Goal: Task Accomplishment & Management: Complete application form

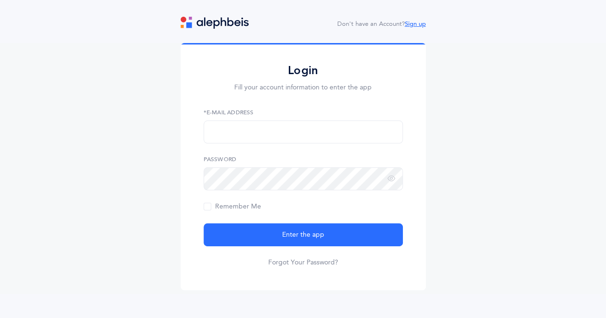
click at [414, 24] on link "Sign up" at bounding box center [415, 24] width 21 height 7
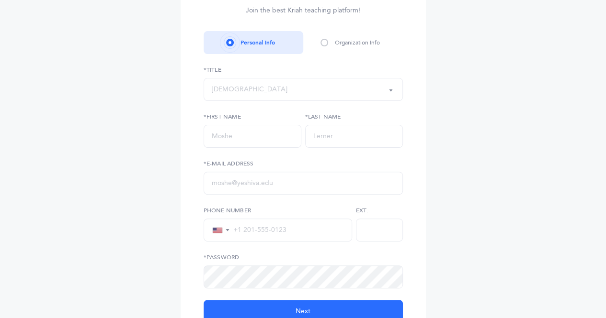
click at [84, 174] on div "Sign up Join the best Kriah teaching platform! Personal Info Organization Info …" at bounding box center [303, 158] width 606 height 384
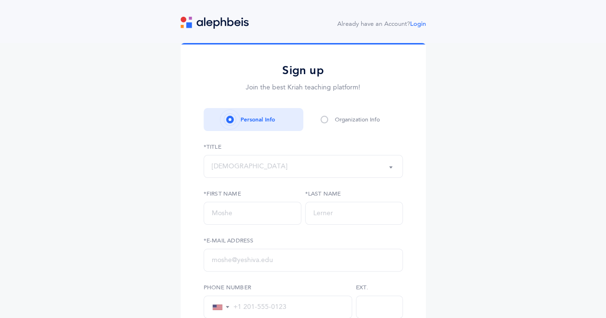
click at [217, 168] on div "[DEMOGRAPHIC_DATA]" at bounding box center [250, 167] width 76 height 10
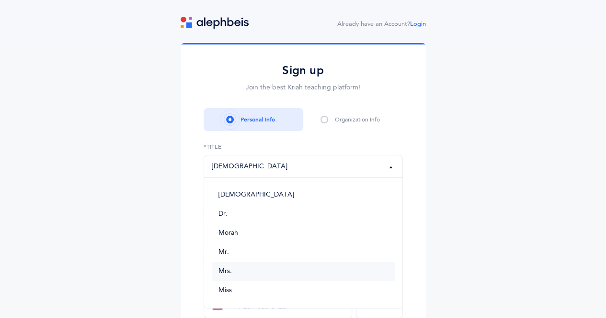
click at [217, 271] on link "Mrs." at bounding box center [303, 271] width 183 height 19
select select "4"
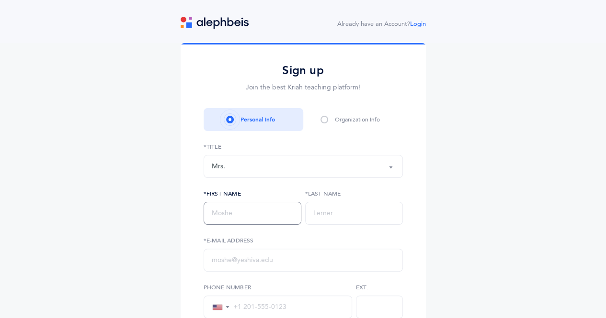
click at [216, 215] on input "text" at bounding box center [252, 213] width 98 height 23
type input "[PERSON_NAME]"
type input "[PHONE_NUMBER]"
click at [217, 262] on input "text" at bounding box center [302, 260] width 199 height 23
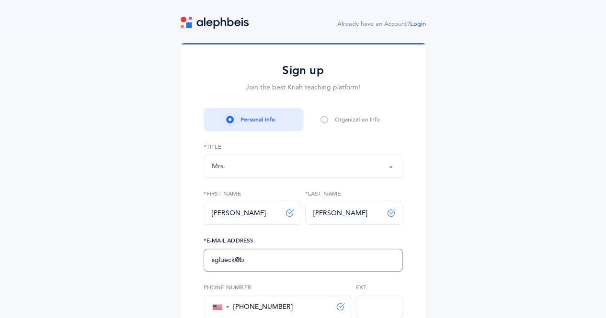
type input "sglueck@brauser.us"
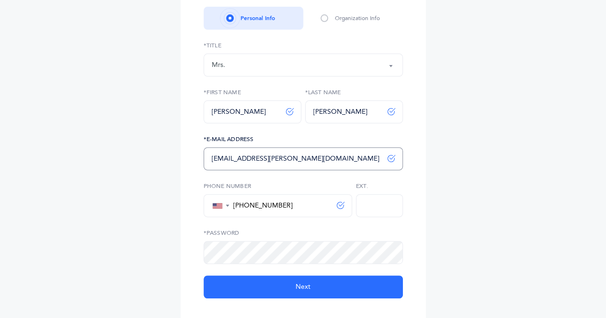
scroll to position [102, 0]
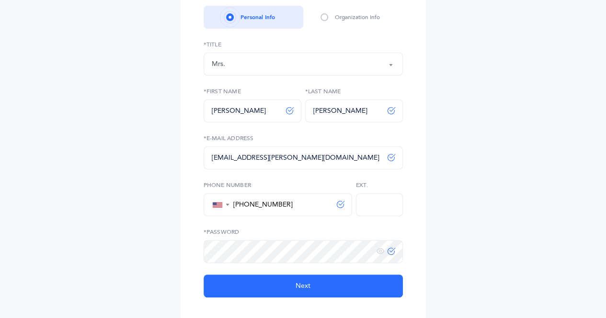
click at [387, 255] on icon at bounding box center [391, 252] width 8 height 8
click at [390, 255] on icon at bounding box center [391, 252] width 8 height 8
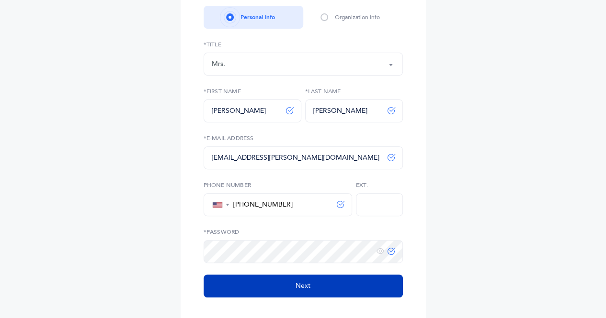
click at [270, 291] on button "Next" at bounding box center [302, 286] width 199 height 23
select select
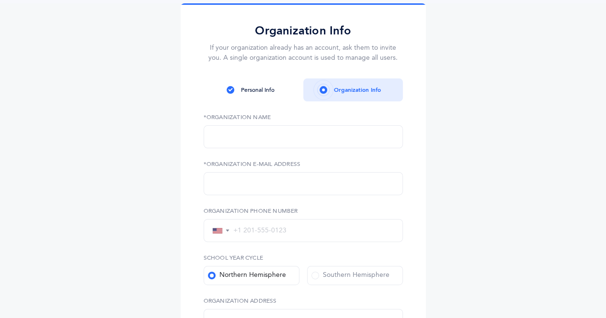
click at [114, 132] on div "Sign up Join the best Kriah teaching platform! Personal Info Organization Info …" at bounding box center [303, 289] width 606 height 573
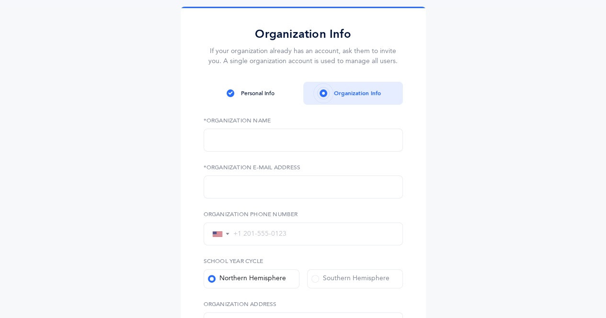
click at [212, 120] on label "*Organization Name" at bounding box center [302, 120] width 199 height 9
click at [225, 140] on input "text" at bounding box center [302, 140] width 199 height 23
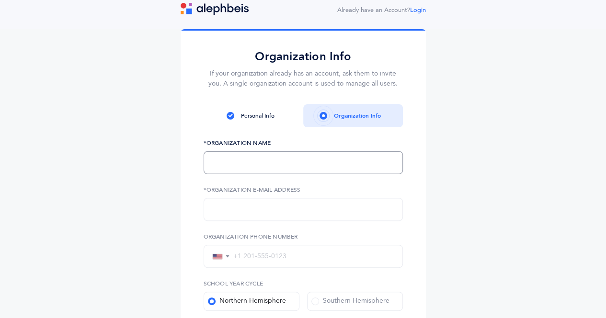
scroll to position [13, 0]
type input "The Brauser Maimonides Academy"
click at [224, 210] on input "text" at bounding box center [302, 210] width 199 height 23
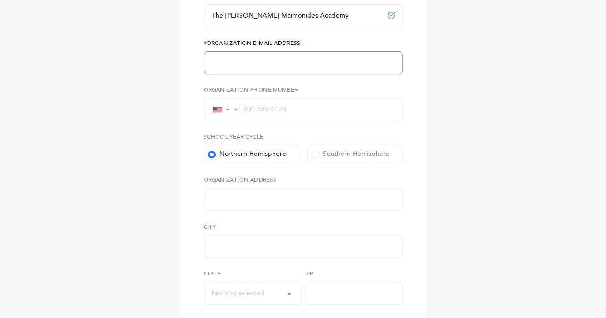
scroll to position [165, 0]
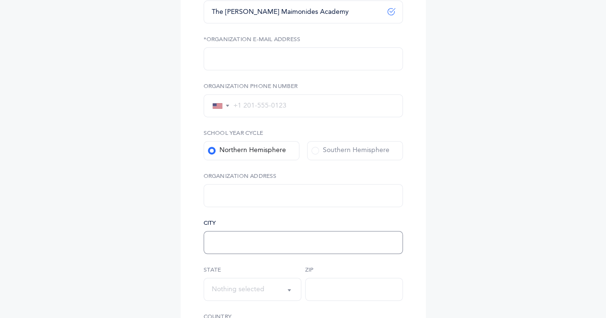
click at [214, 241] on input "text" at bounding box center [302, 242] width 199 height 23
type input "G"
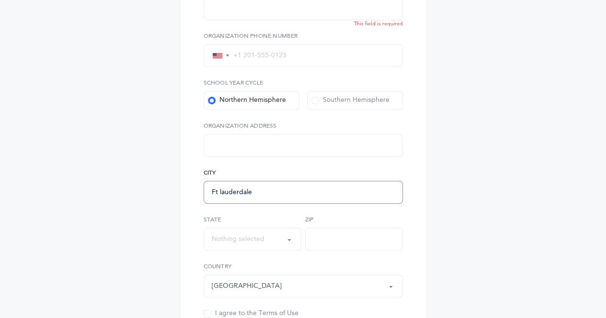
scroll to position [218, 0]
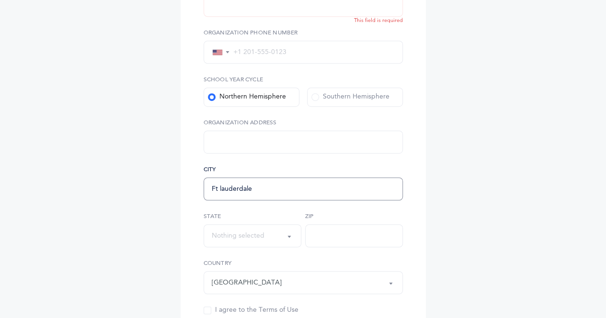
type input "Ft lauderdale"
click at [239, 237] on div "Nothing selected" at bounding box center [238, 236] width 53 height 10
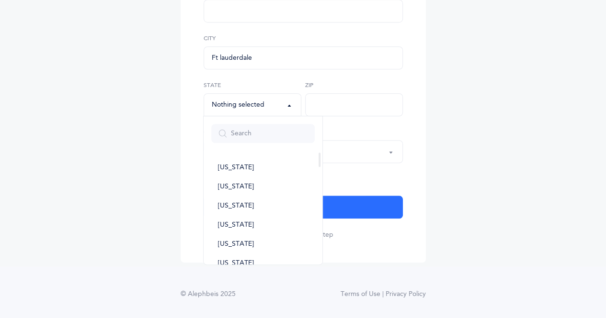
scroll to position [349, 0]
type input "Fl"
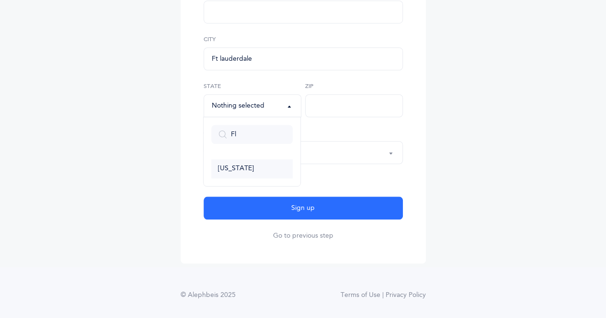
click at [229, 173] on link "Florida" at bounding box center [251, 168] width 81 height 19
select select "Florida"
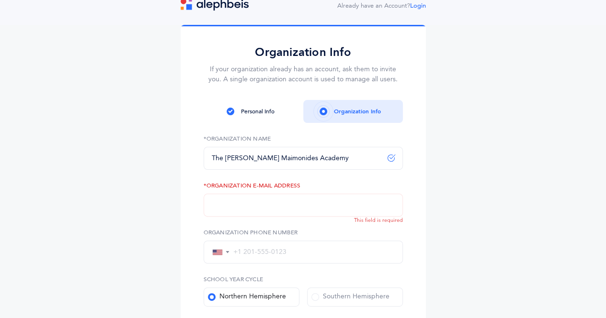
scroll to position [13, 0]
